Goal: Navigation & Orientation: Find specific page/section

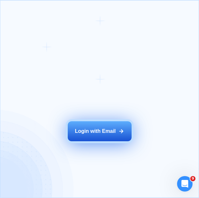
click at [105, 129] on div "Login with Email" at bounding box center [95, 131] width 41 height 7
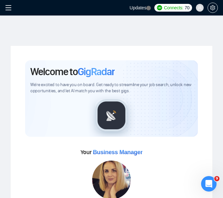
click at [7, 9] on icon "menu" at bounding box center [8, 8] width 6 height 6
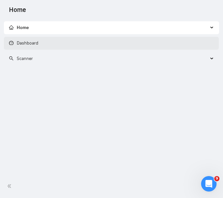
click at [32, 46] on link "Dashboard" at bounding box center [23, 42] width 29 height 5
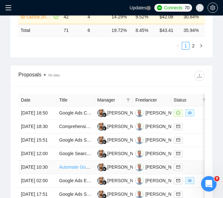
scroll to position [376, 0]
